Goal: Information Seeking & Learning: Learn about a topic

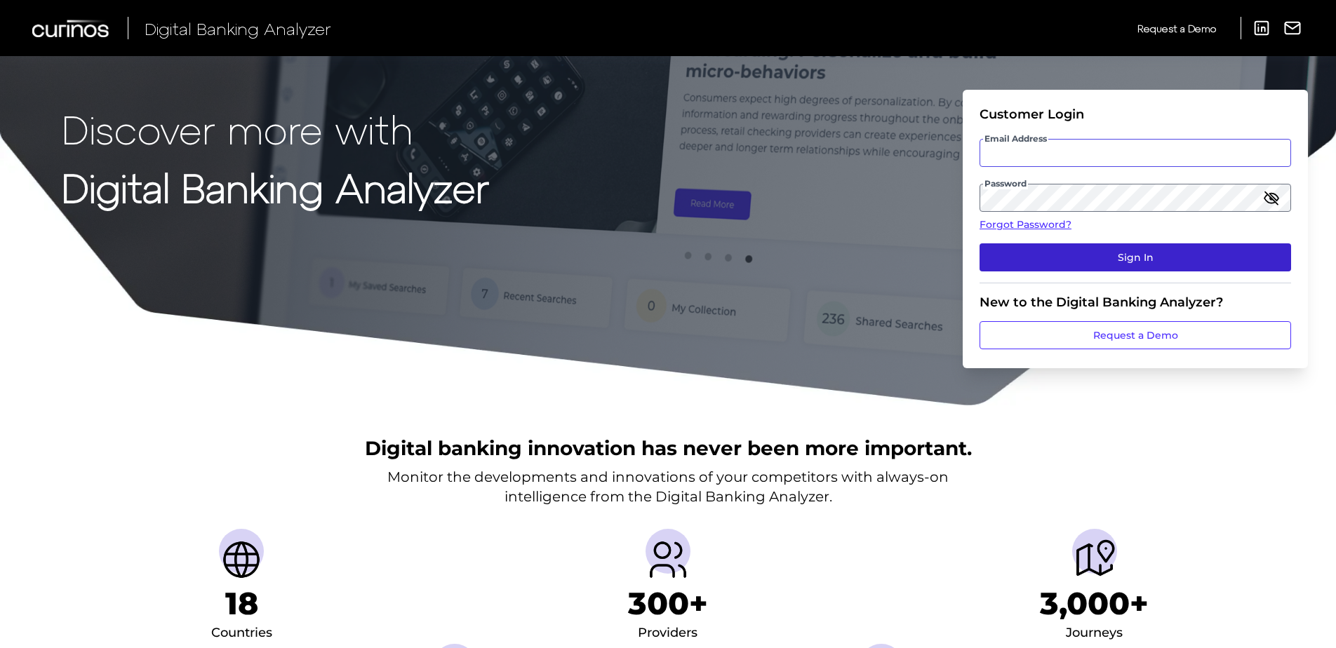
type input "[EMAIL_ADDRESS][DOMAIN_NAME]"
click at [1162, 255] on button "Sign In" at bounding box center [1136, 258] width 312 height 28
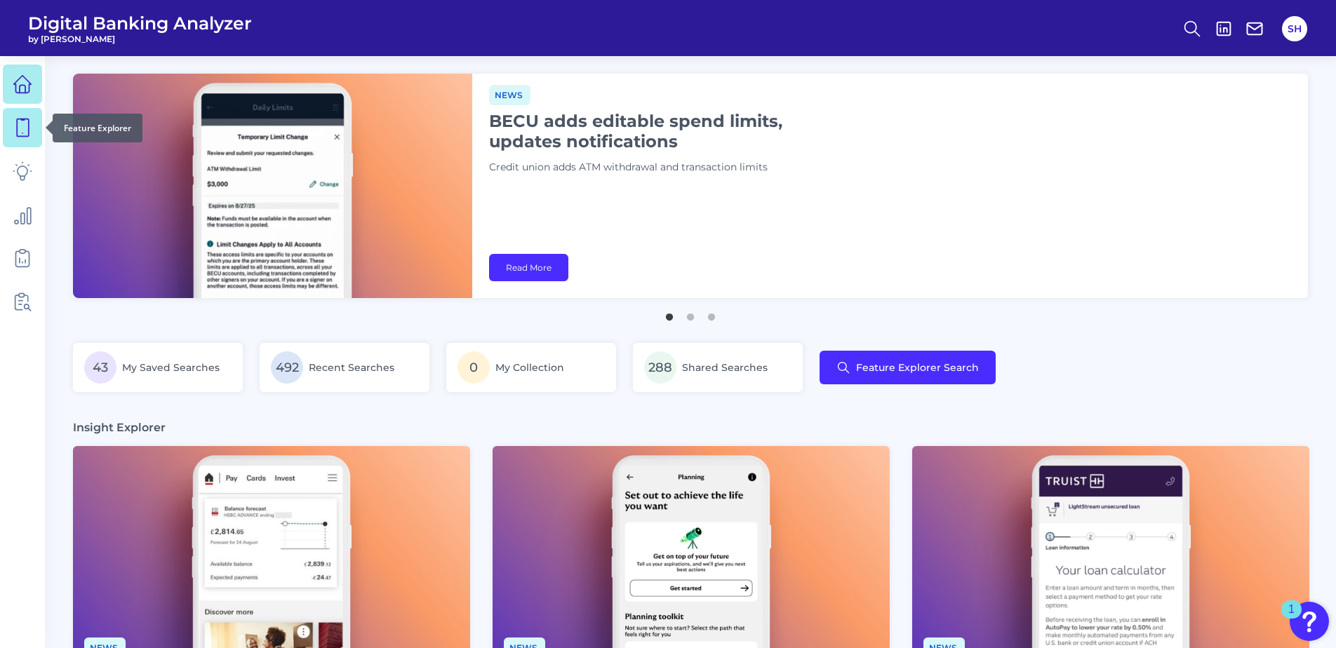
click at [18, 124] on icon at bounding box center [23, 128] width 20 height 20
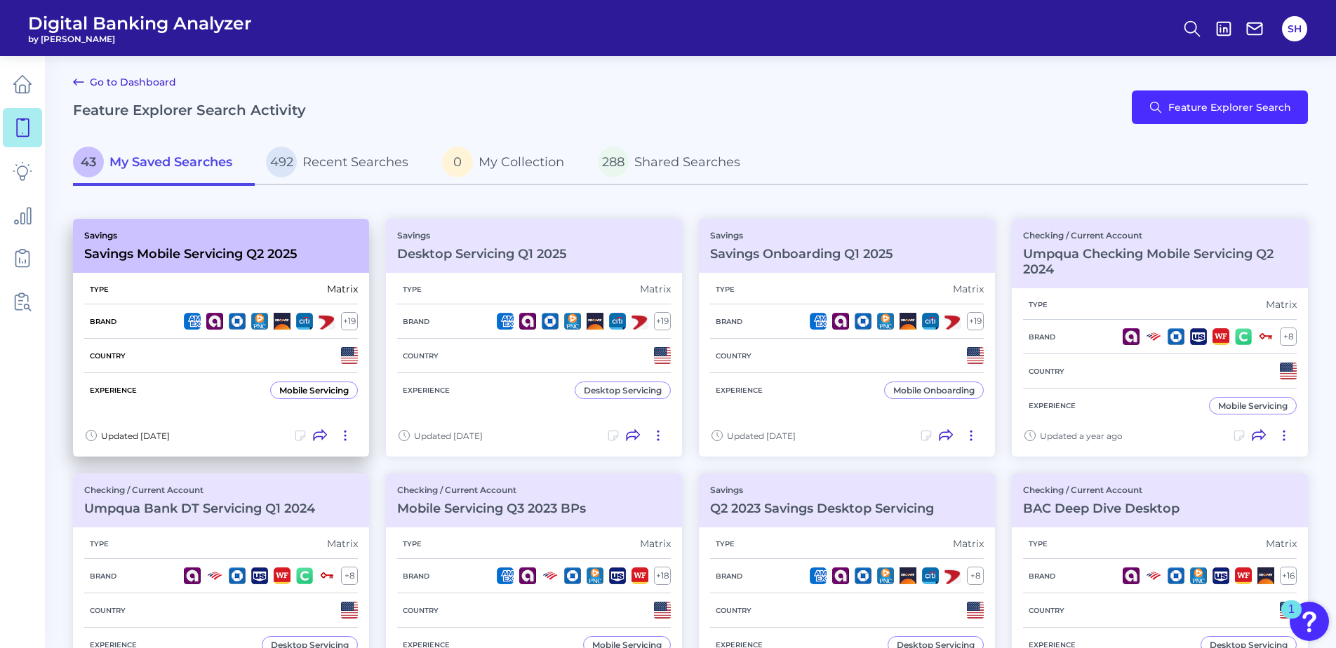
click at [168, 255] on h3 "Savings Mobile Servicing Q2 2025" at bounding box center [190, 253] width 213 height 15
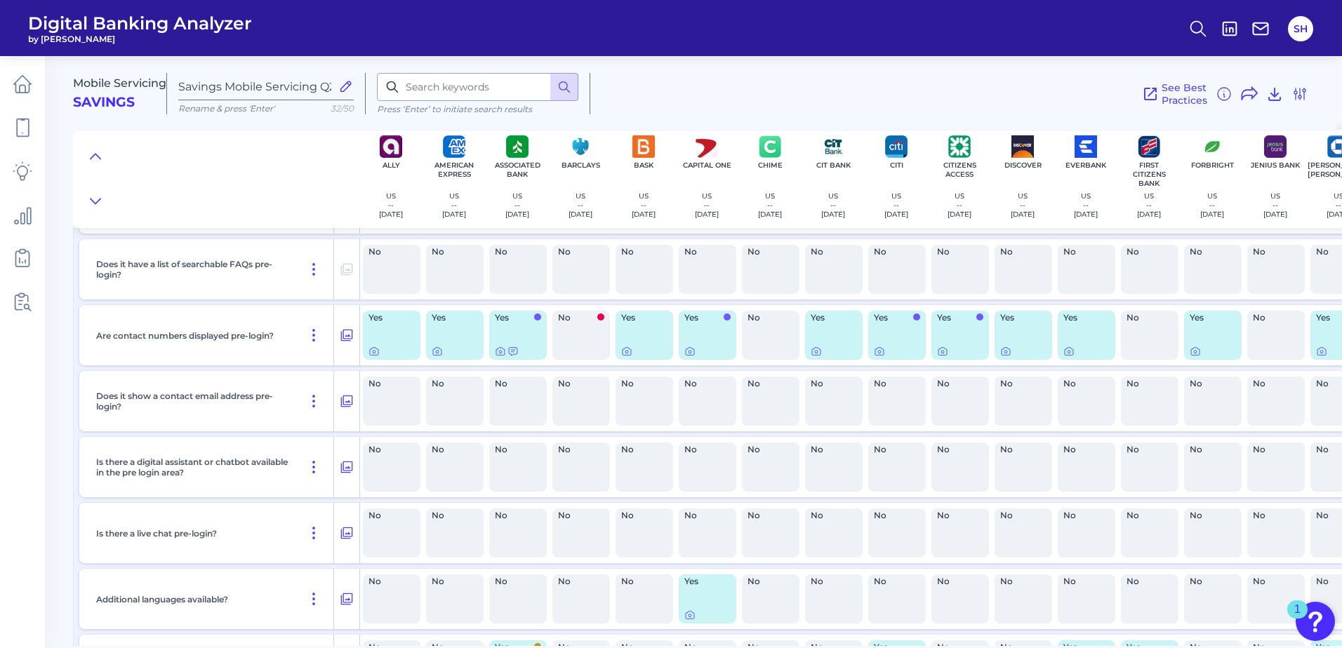
scroll to position [772, 0]
click at [373, 353] on icon at bounding box center [373, 352] width 11 height 11
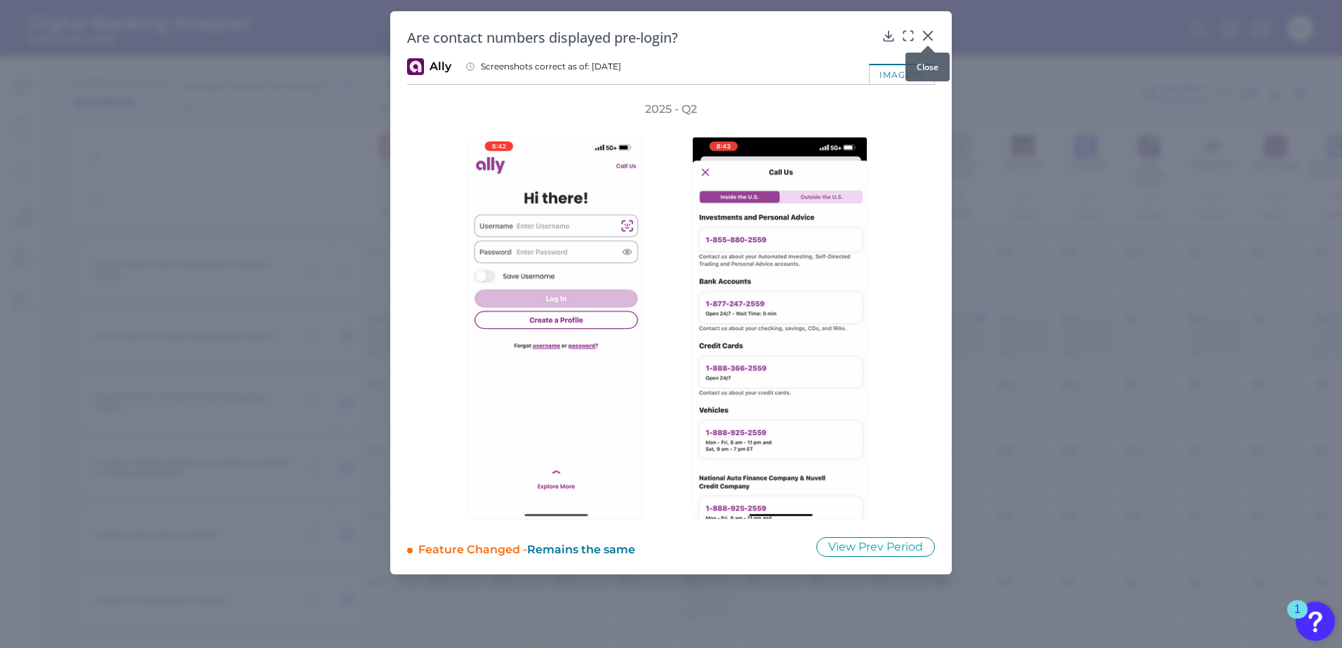
click at [926, 37] on icon at bounding box center [927, 36] width 8 height 8
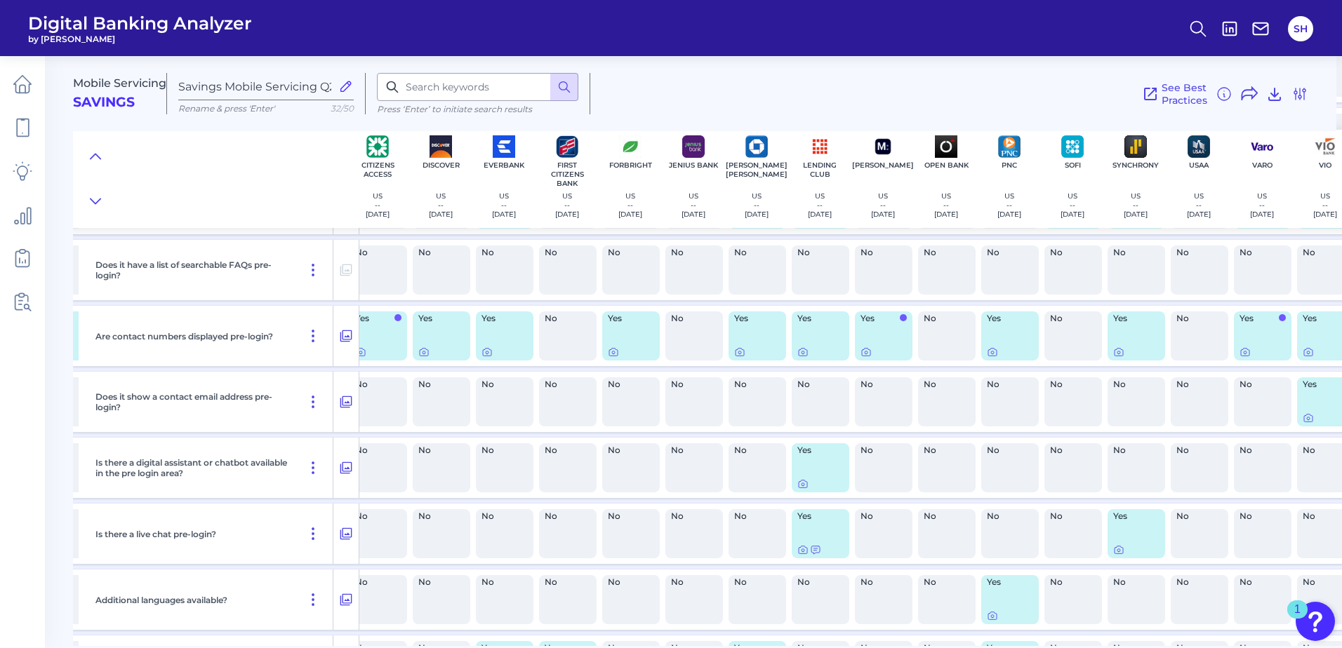
scroll to position [772, 609]
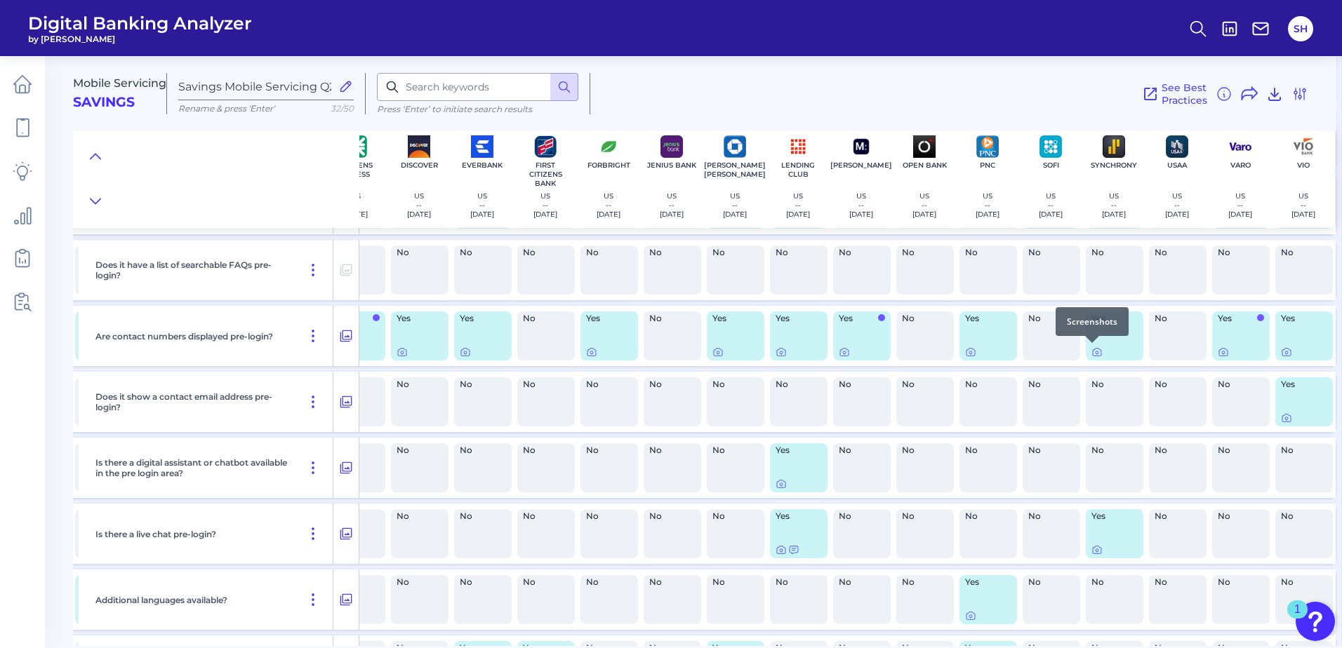
click at [1093, 349] on div at bounding box center [1092, 343] width 14 height 14
click at [1095, 354] on icon at bounding box center [1096, 353] width 3 height 3
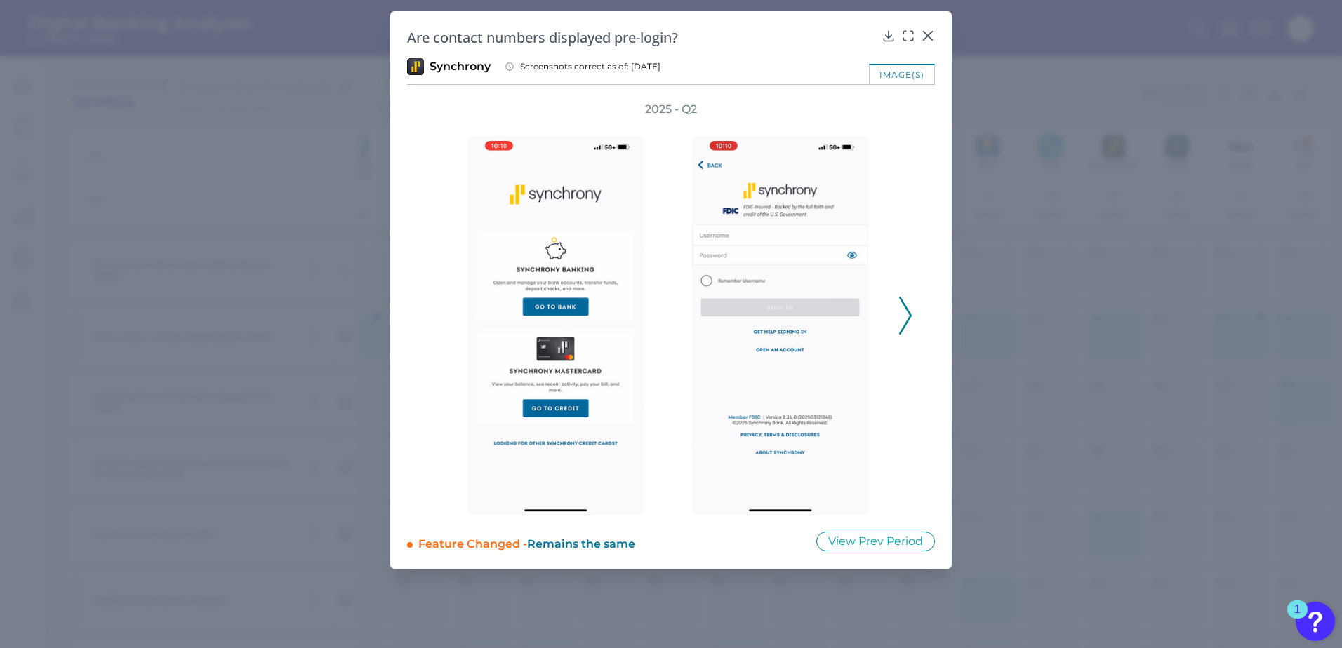
click at [907, 323] on polyline at bounding box center [905, 316] width 11 height 36
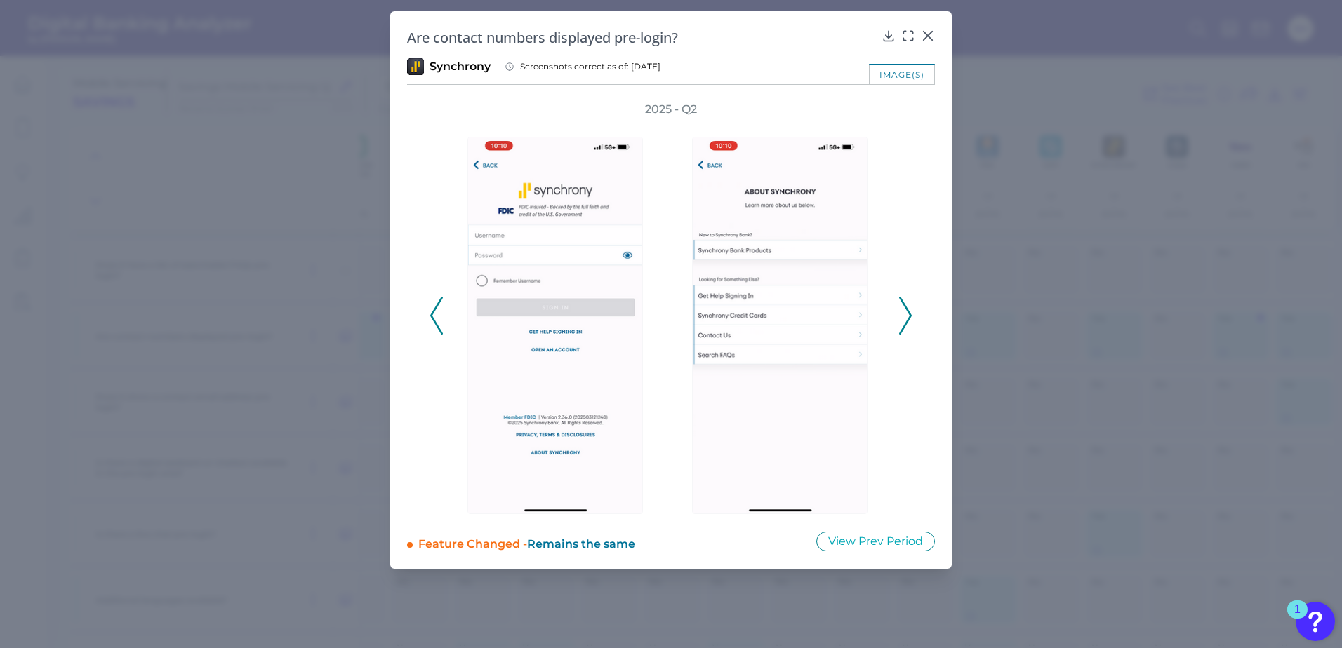
click at [907, 323] on polyline at bounding box center [905, 316] width 11 height 36
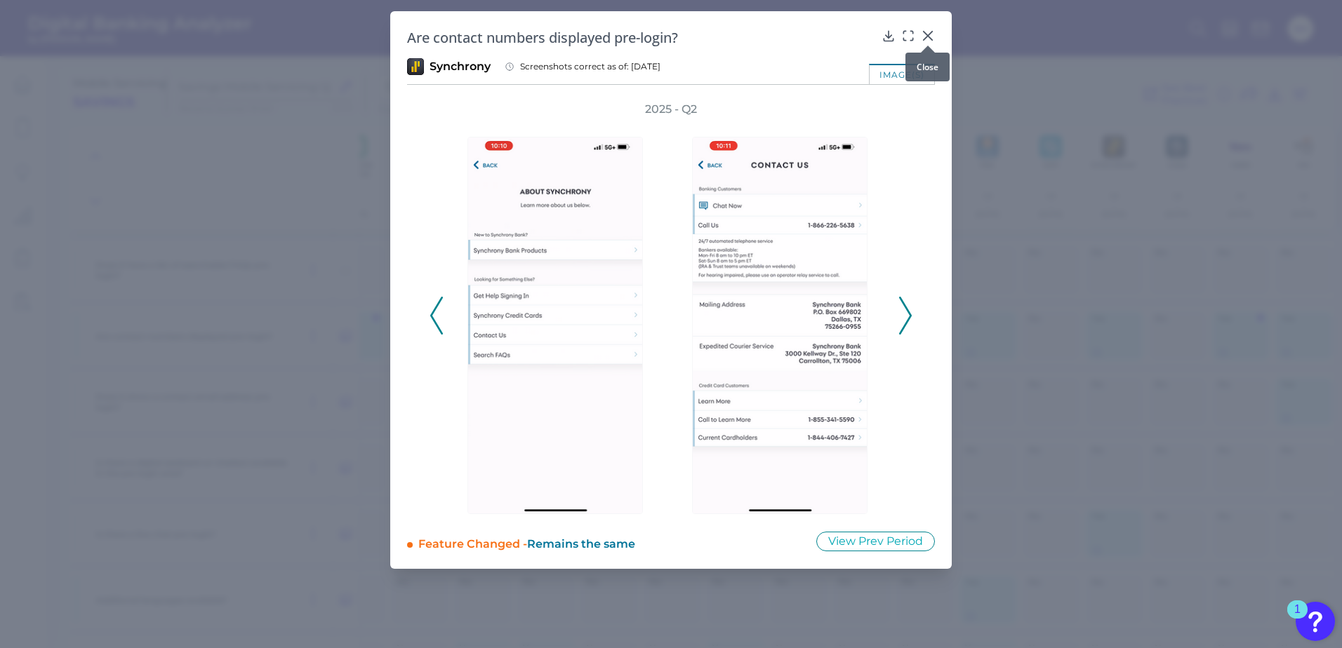
drag, startPoint x: 927, startPoint y: 34, endPoint x: 930, endPoint y: 111, distance: 76.5
click at [927, 34] on icon at bounding box center [928, 36] width 14 height 14
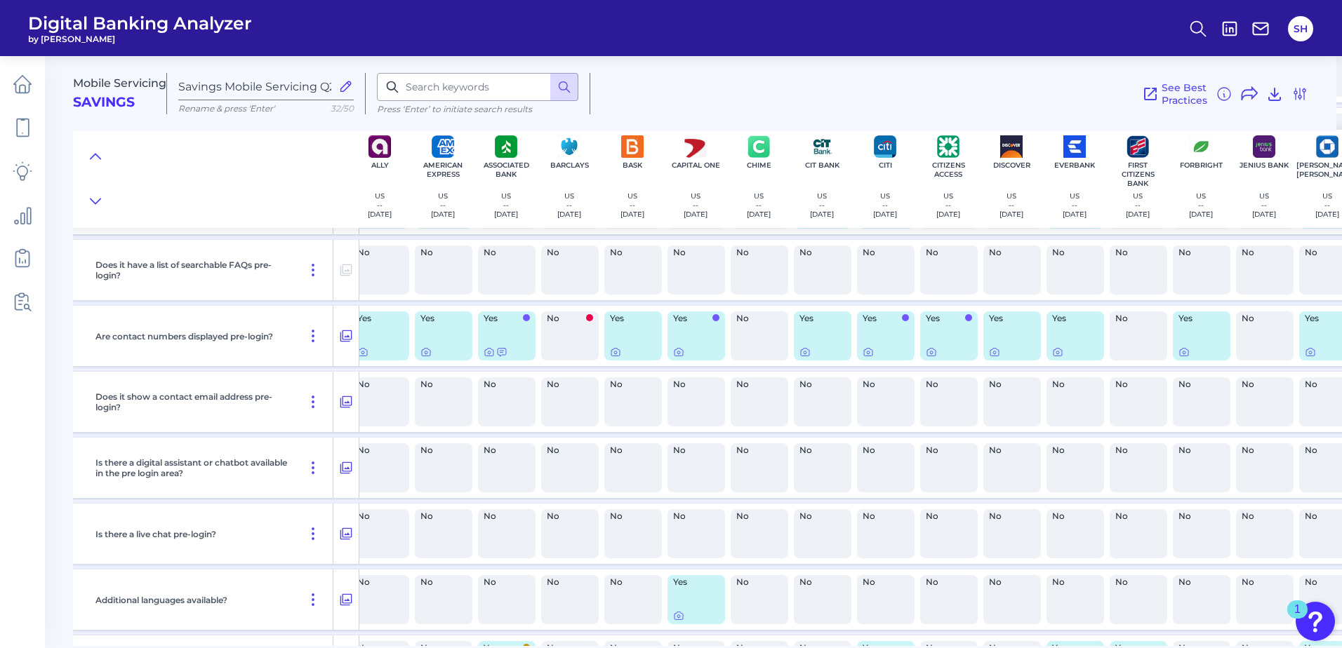
scroll to position [772, 0]
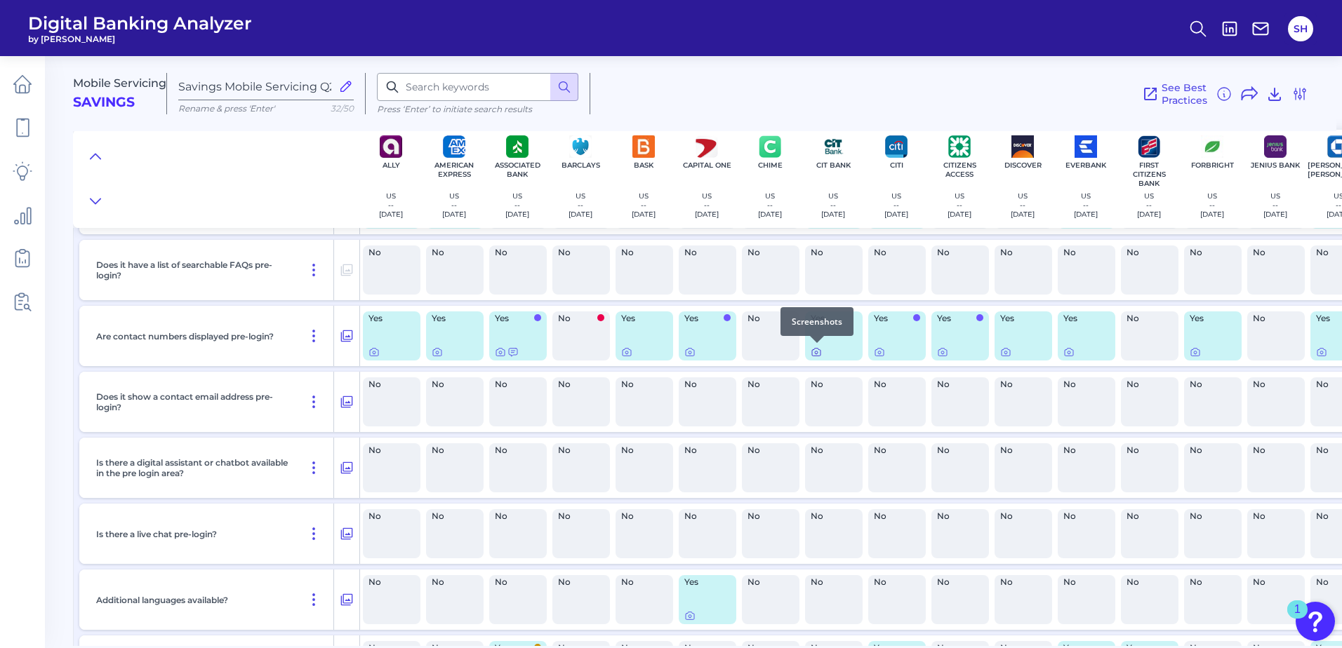
click at [815, 354] on icon at bounding box center [816, 353] width 3 height 3
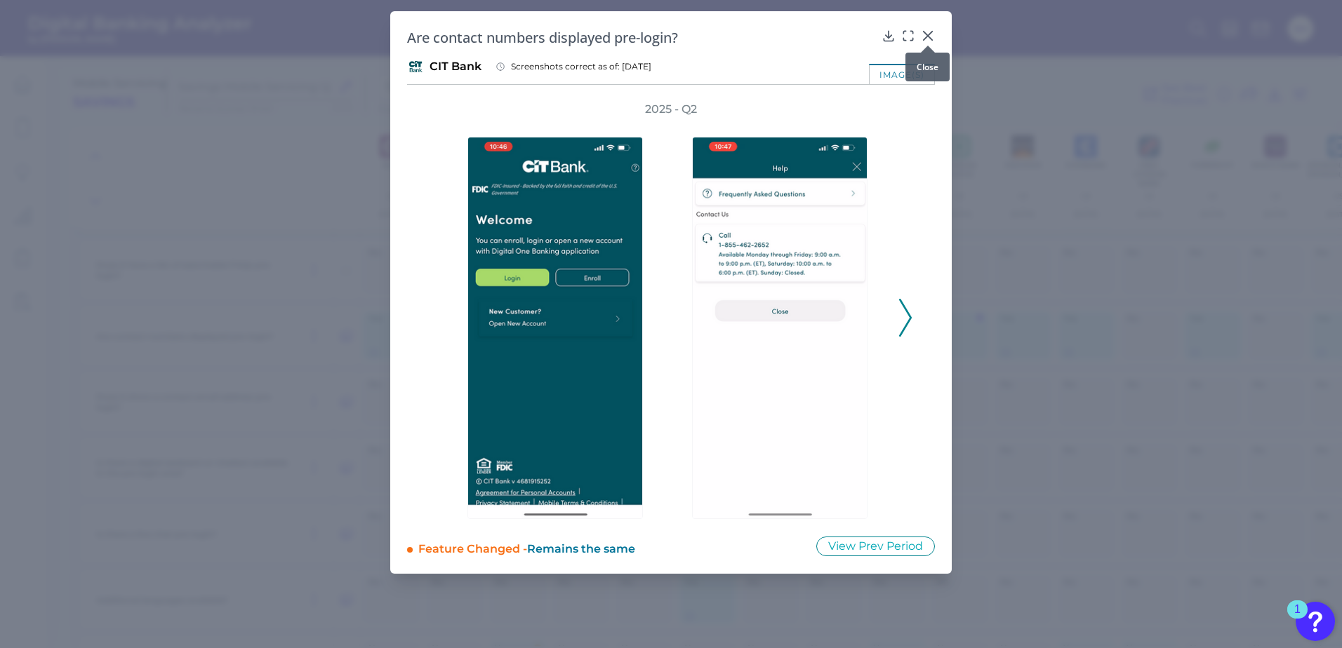
click at [928, 29] on icon at bounding box center [928, 36] width 14 height 14
